Goal: Information Seeking & Learning: Compare options

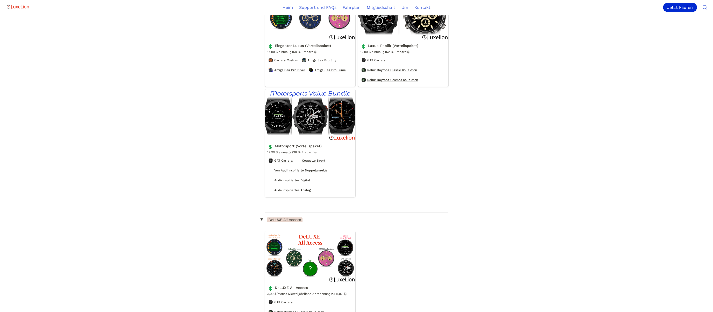
scroll to position [259, 0]
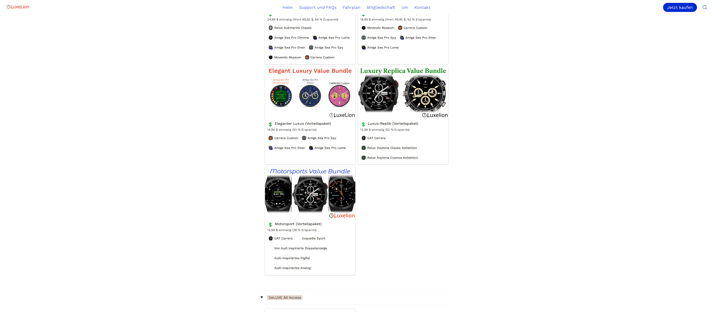
click at [397, 93] on link "Luxus-Replik (Vorteilspaket)" at bounding box center [403, 116] width 90 height 98
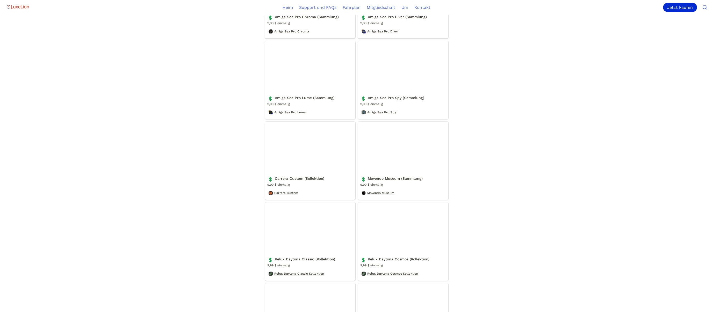
scroll to position [835, 0]
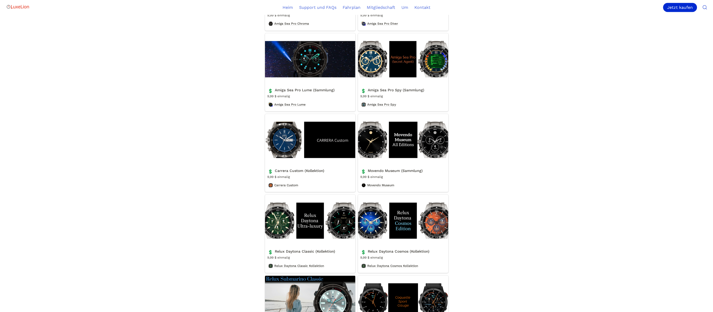
click at [290, 149] on link "Carrera Custom (Kollektion)" at bounding box center [310, 153] width 90 height 78
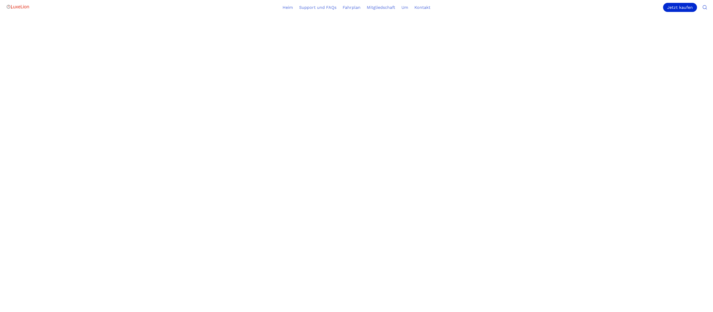
scroll to position [181, 0]
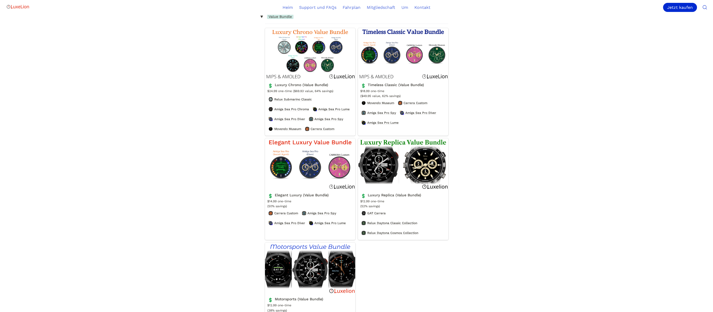
scroll to position [863, 0]
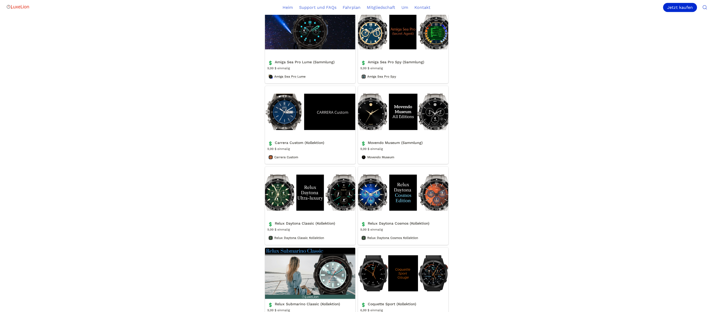
click at [409, 120] on link "Movendo Museum (Sammlung)" at bounding box center [403, 125] width 90 height 78
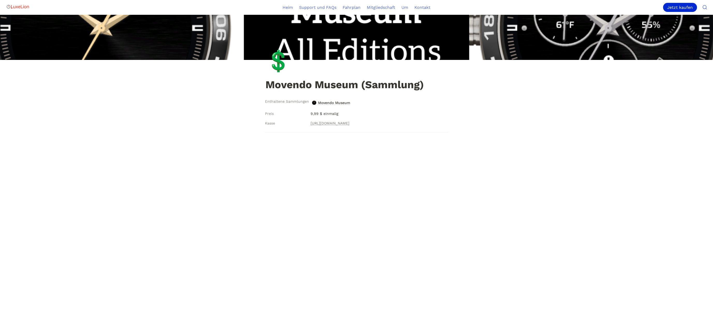
scroll to position [78, 0]
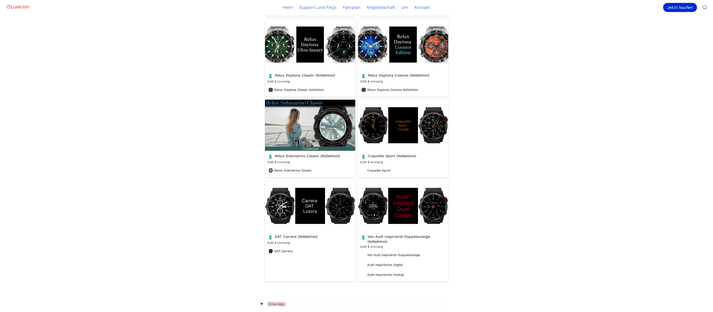
scroll to position [1021, 0]
